Goal: Find specific page/section: Find specific page/section

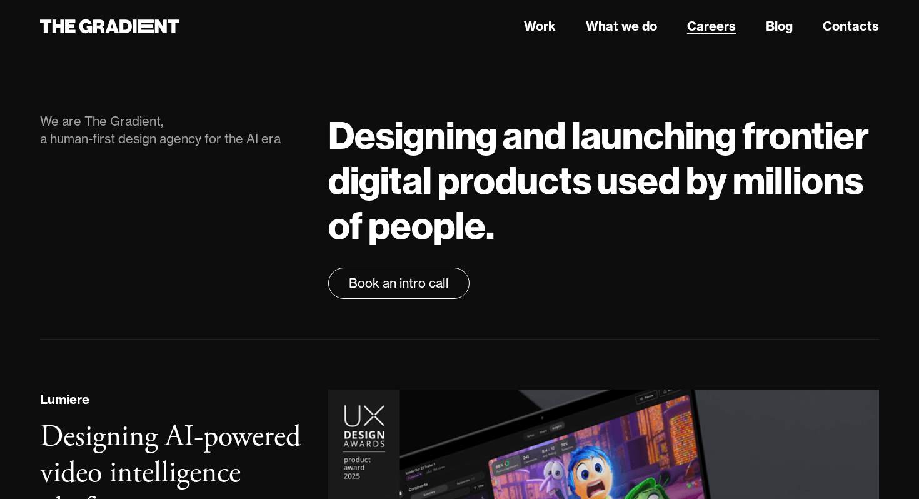
click at [719, 27] on link "Careers" at bounding box center [711, 26] width 49 height 19
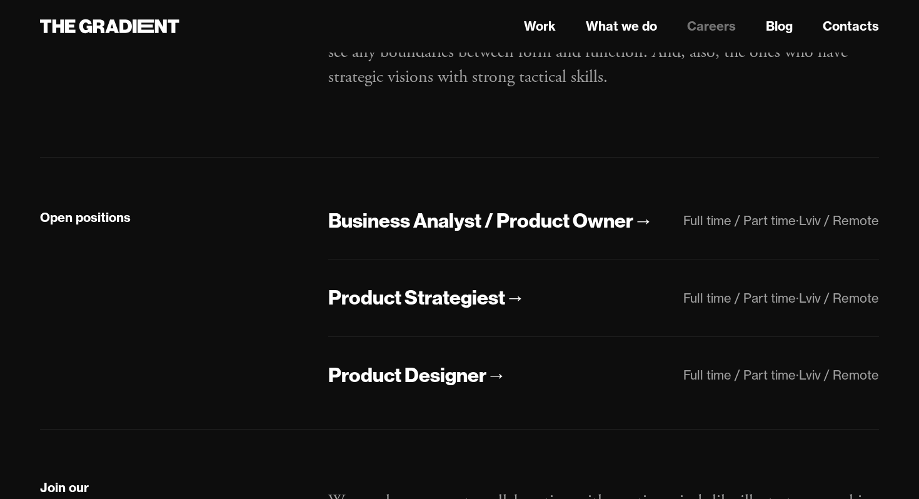
scroll to position [256, 0]
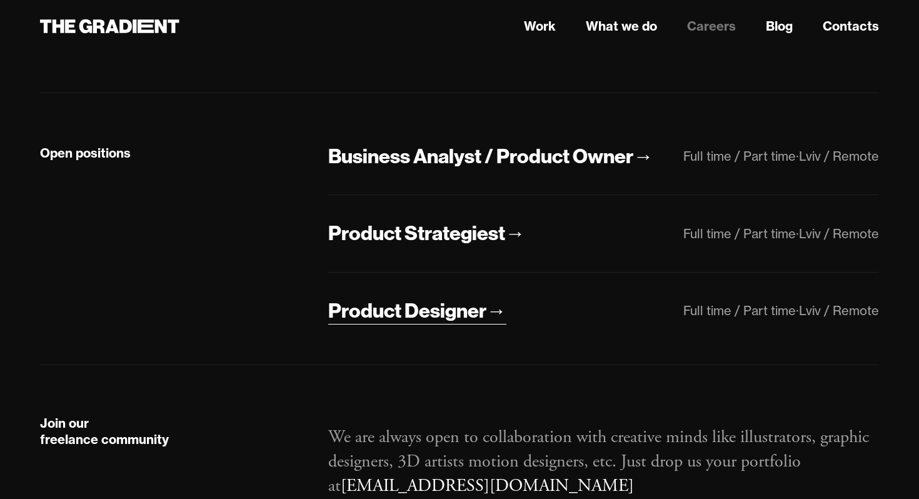
click at [472, 312] on div "Product Designer" at bounding box center [407, 310] width 158 height 26
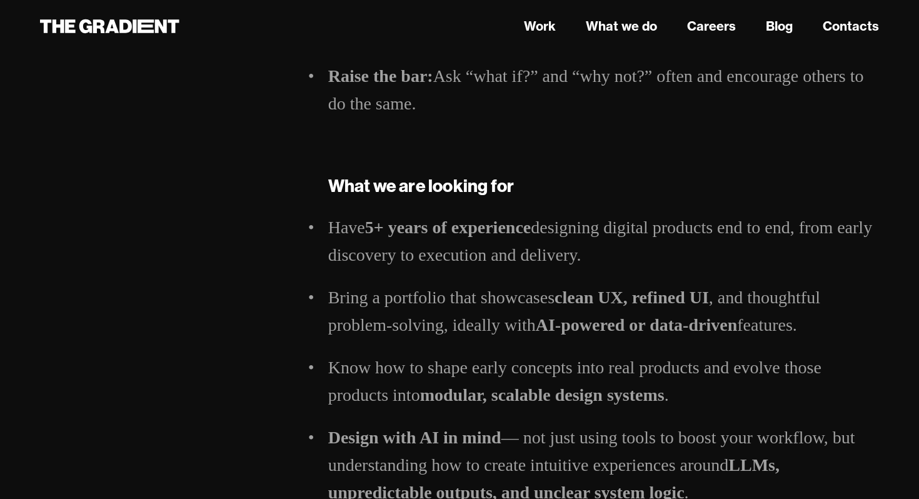
scroll to position [1304, 0]
